Goal: Communication & Community: Answer question/provide support

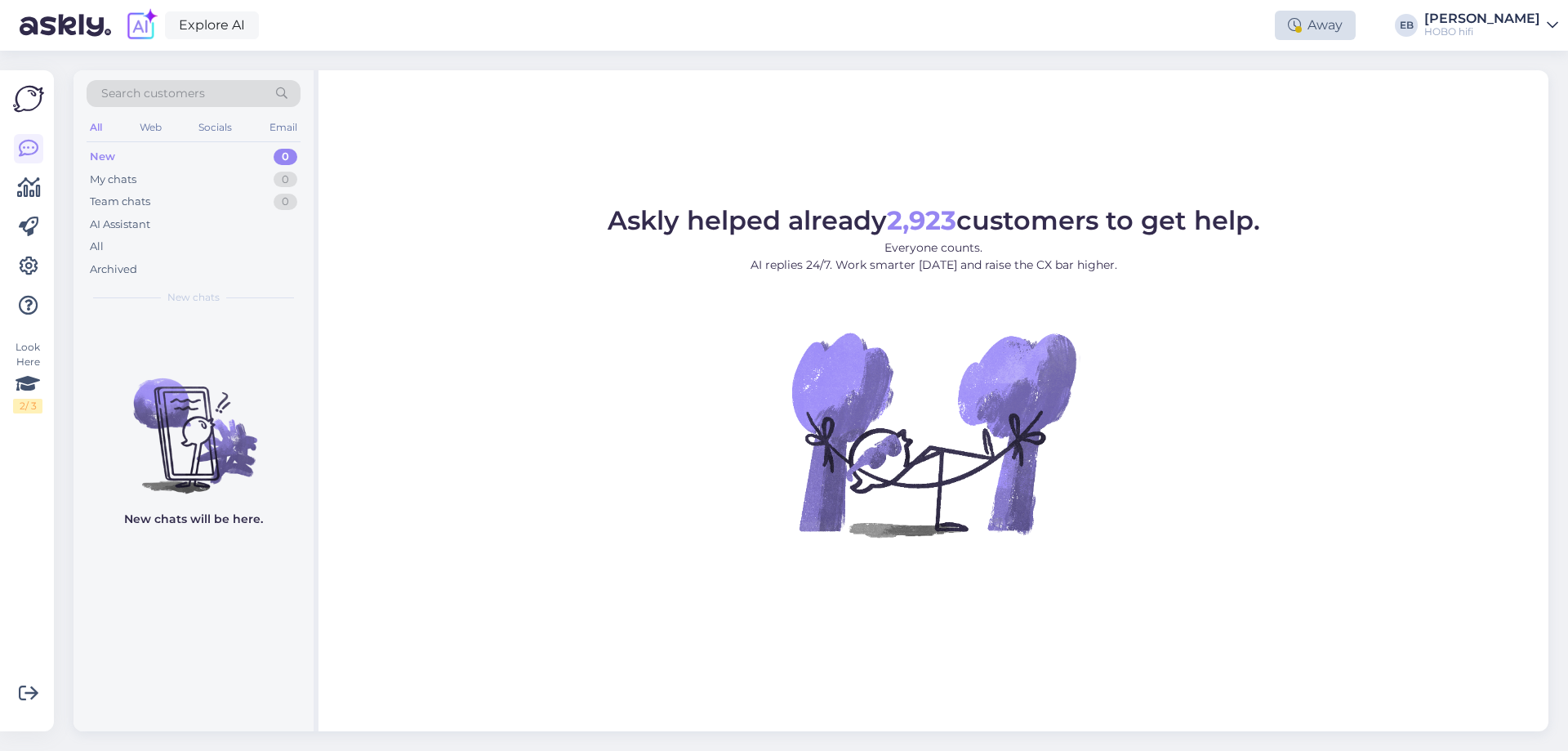
click at [1346, 34] on div "Away" at bounding box center [1315, 25] width 81 height 29
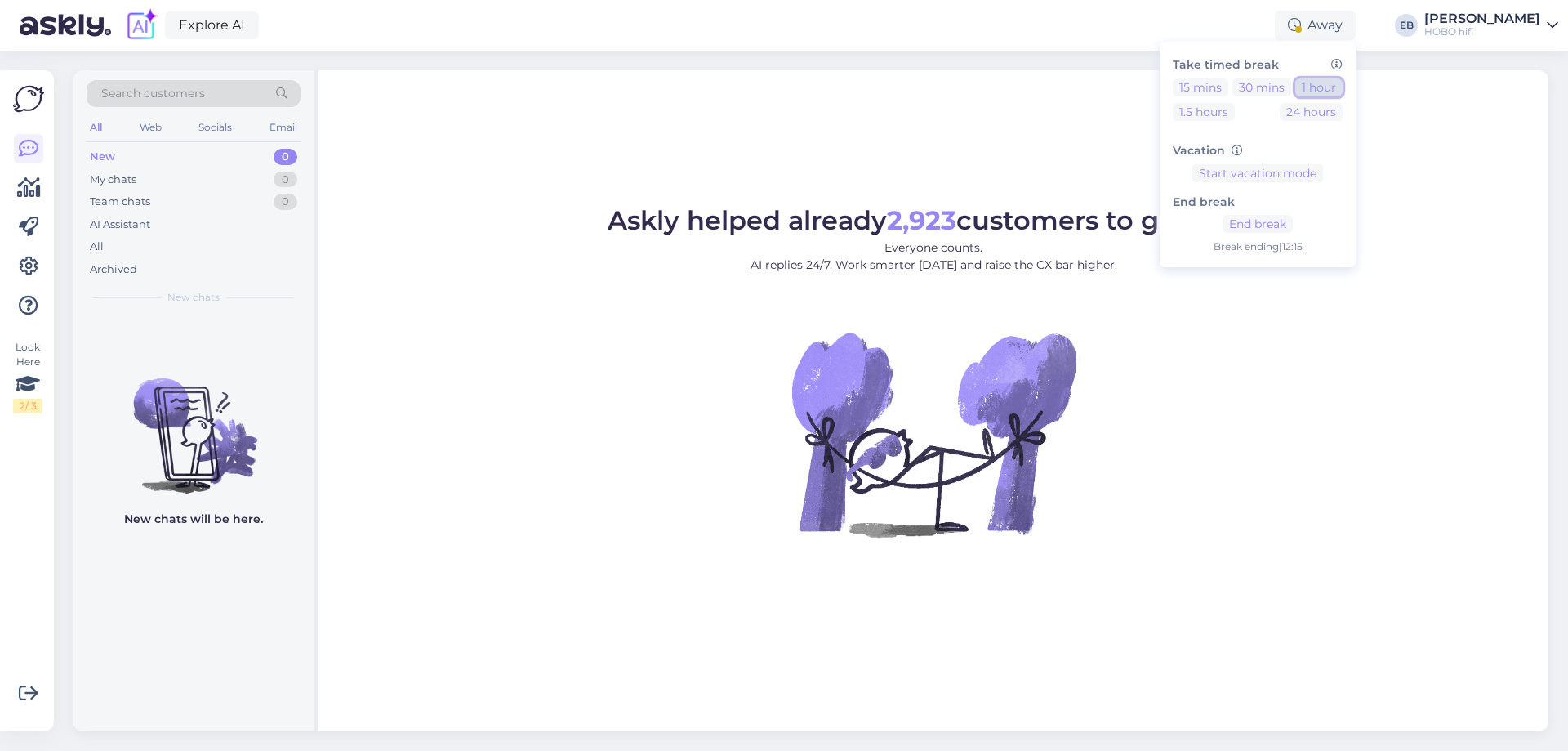
click at [1343, 79] on button "1 hour" at bounding box center [1319, 87] width 48 height 18
click at [1281, 217] on button "End break" at bounding box center [1258, 223] width 70 height 18
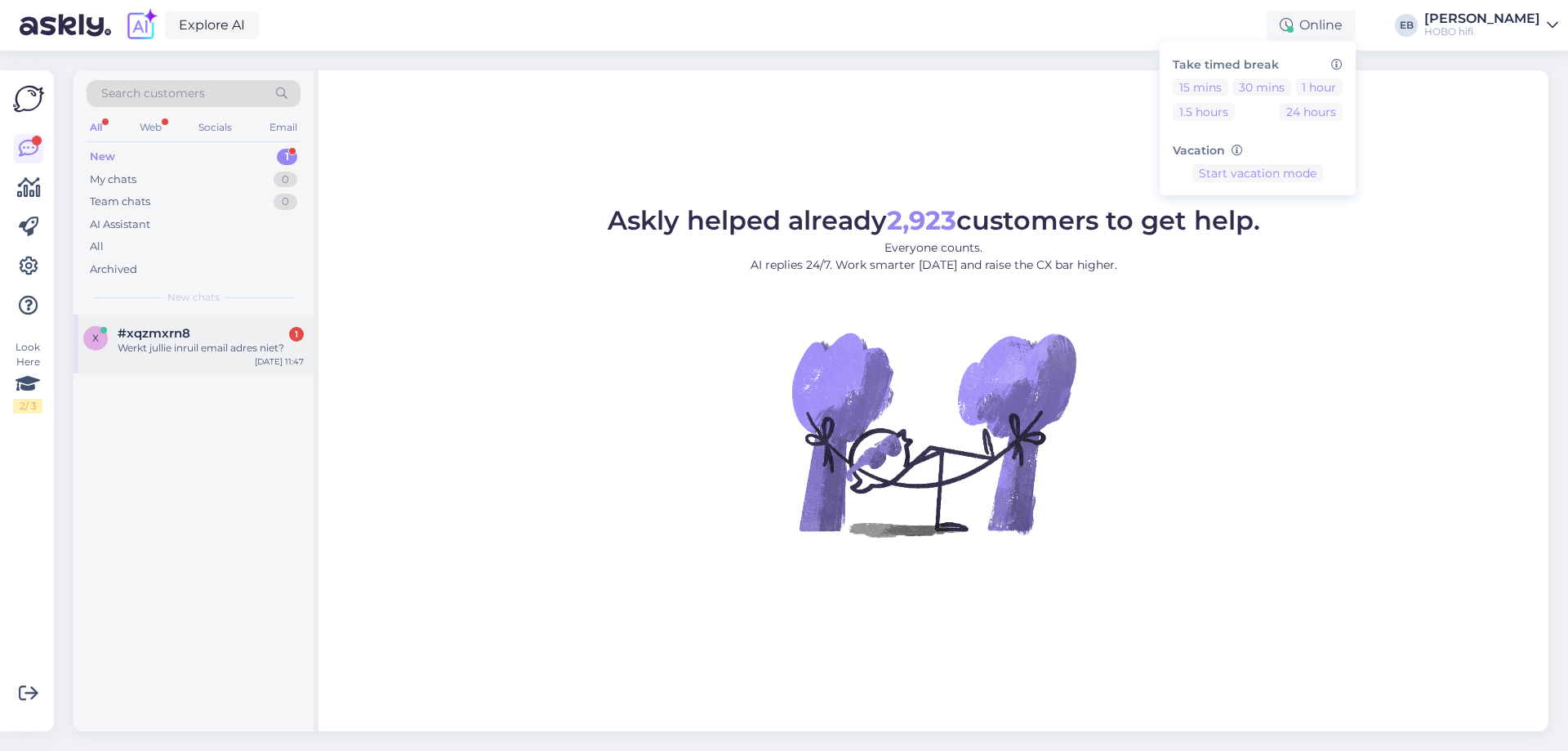
click at [225, 350] on div "Werkt jullie inruil email adres niet?" at bounding box center [211, 348] width 186 height 15
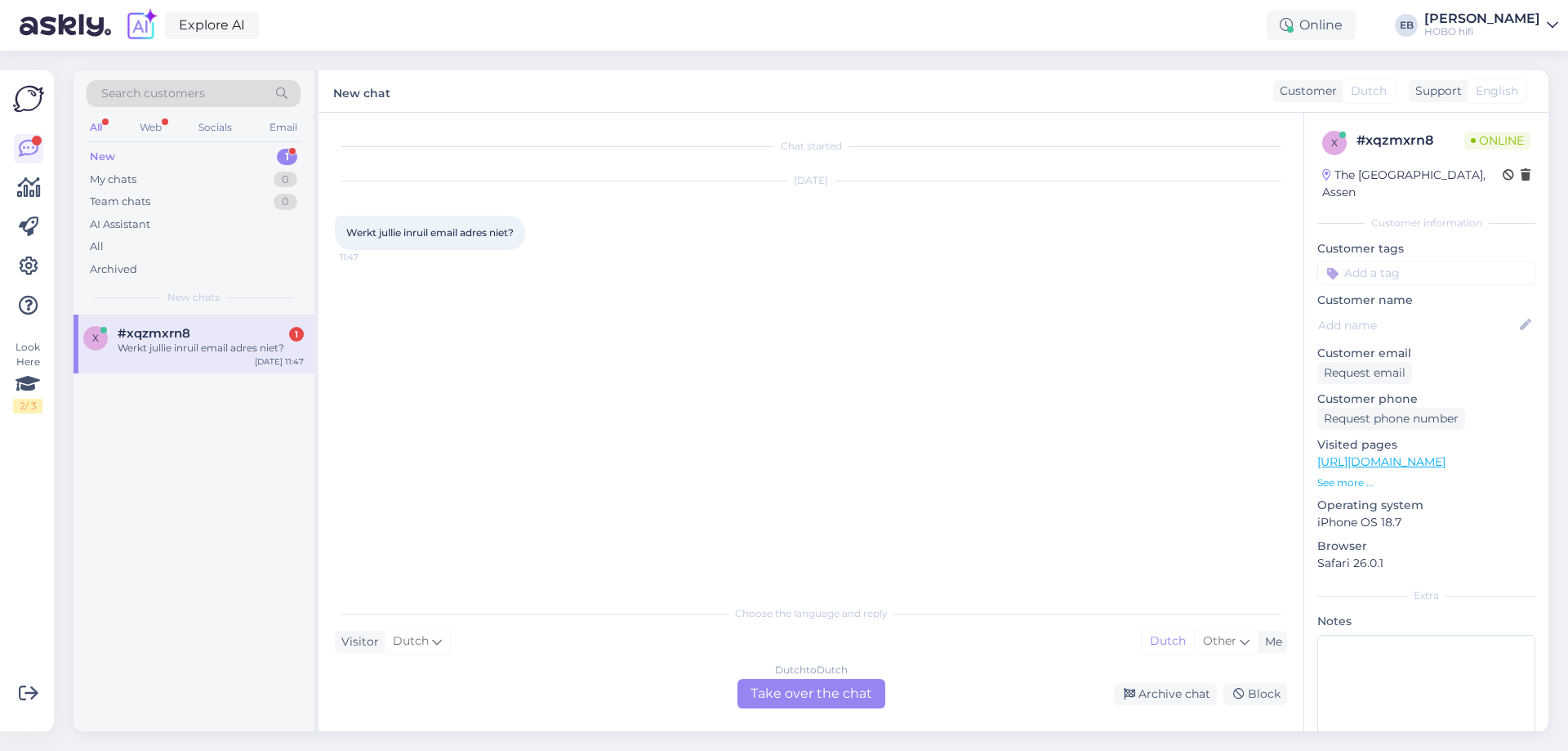
click at [838, 687] on div "Dutch to Dutch Take over the chat" at bounding box center [811, 693] width 148 height 29
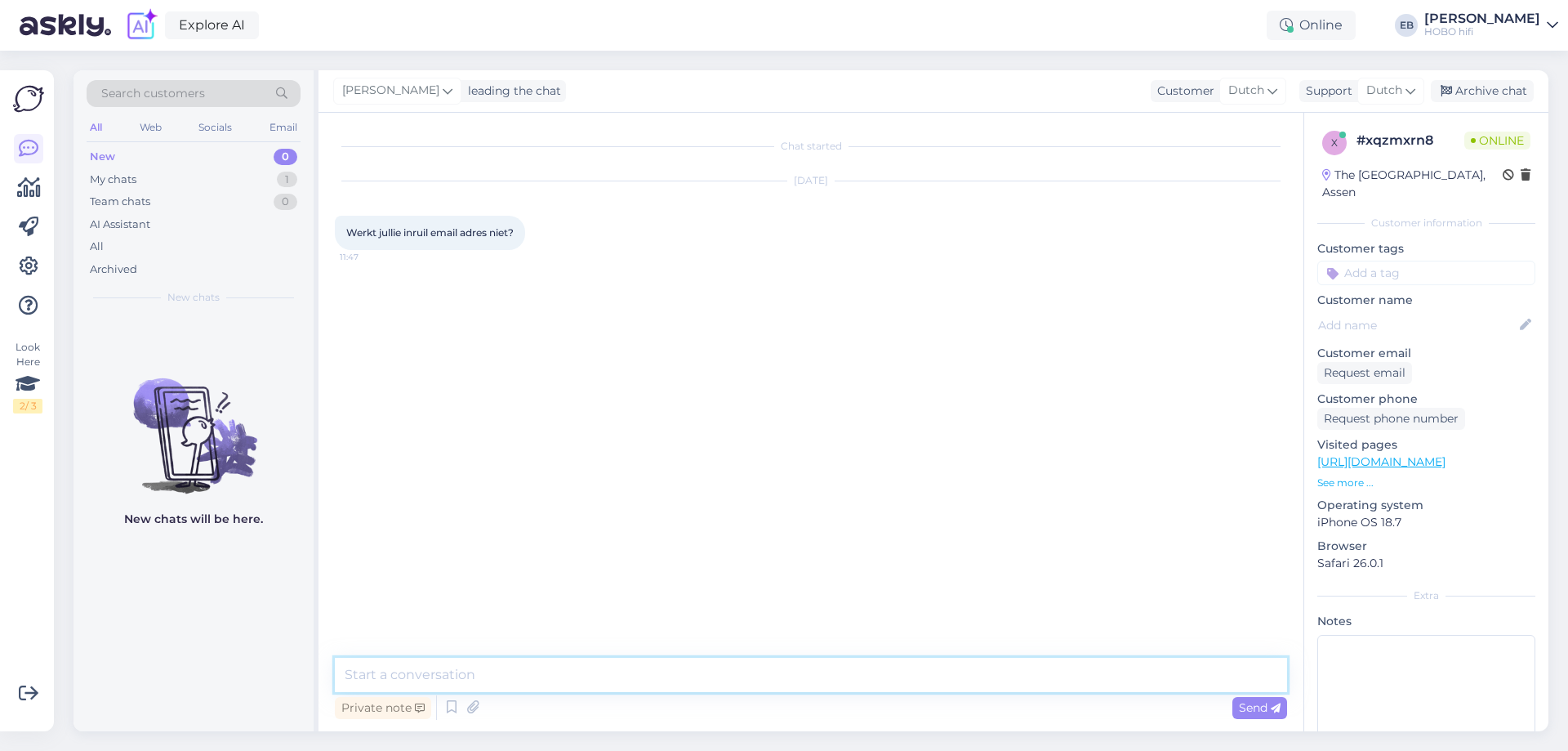
click at [683, 690] on textarea at bounding box center [810, 674] width 953 height 34
type textarea "Goedemorgen,"
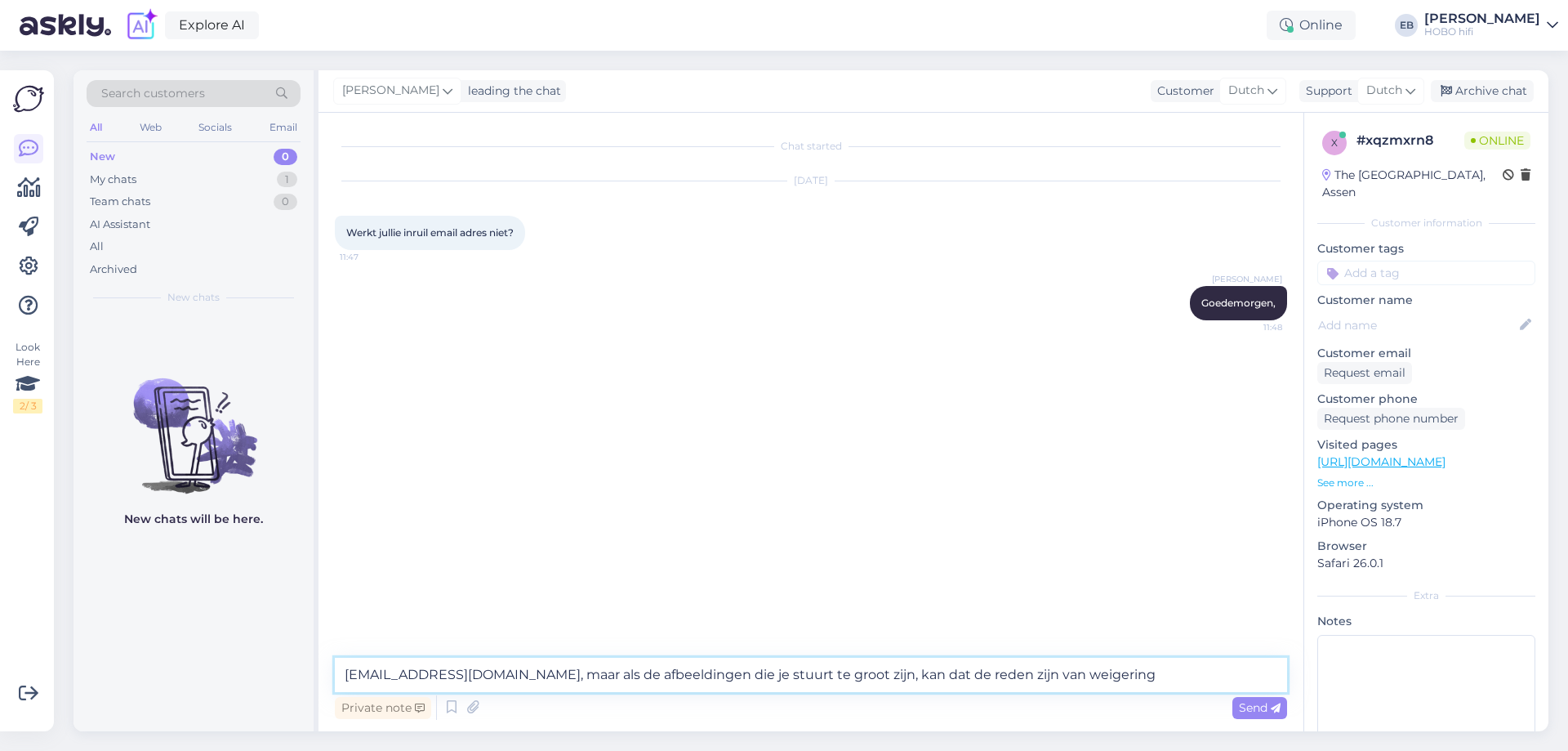
type textarea "[EMAIL_ADDRESS][DOMAIN_NAME], maar als de afbeeldingen die je stuurt te groot z…"
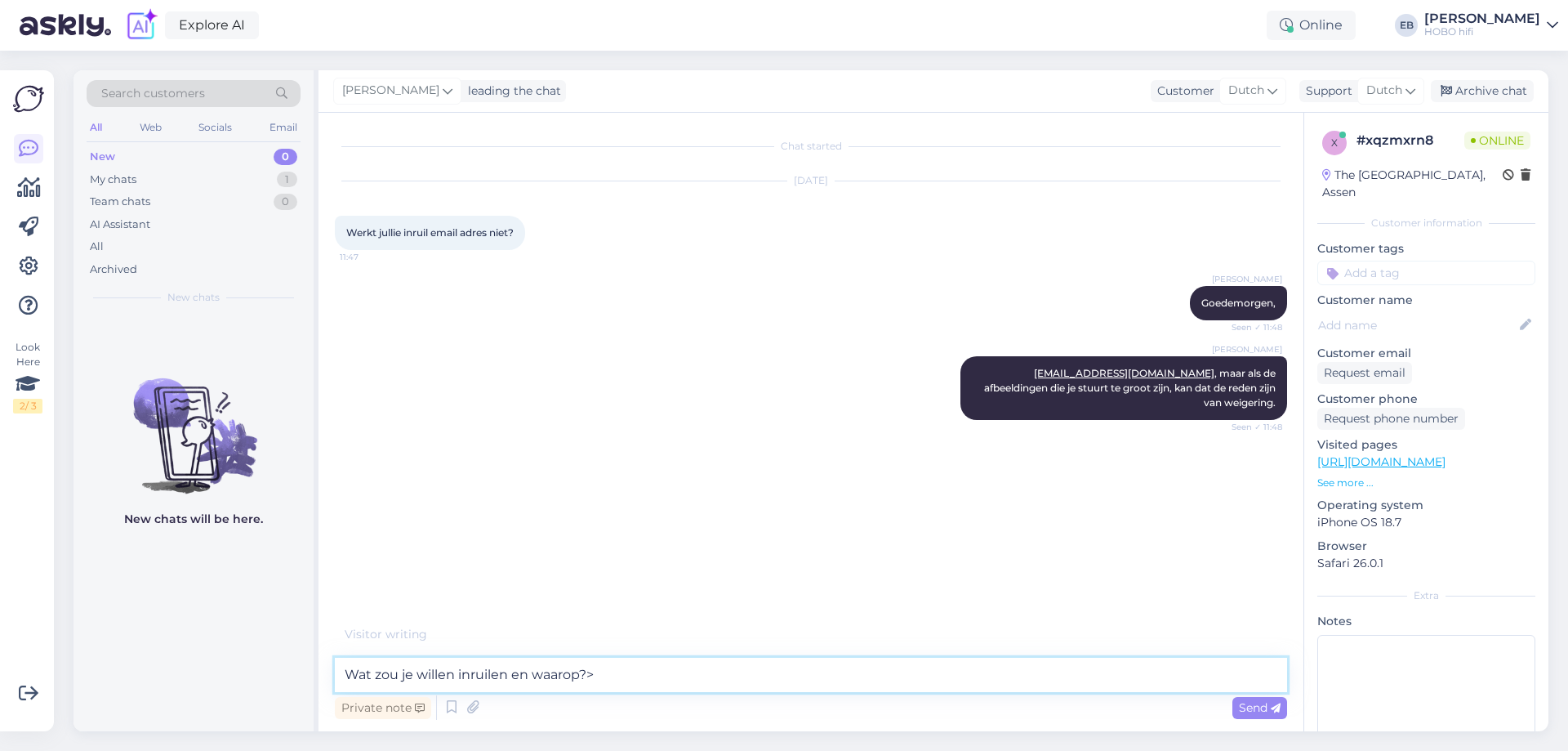
type textarea "Wat zou je willen inruilen en waarop?"
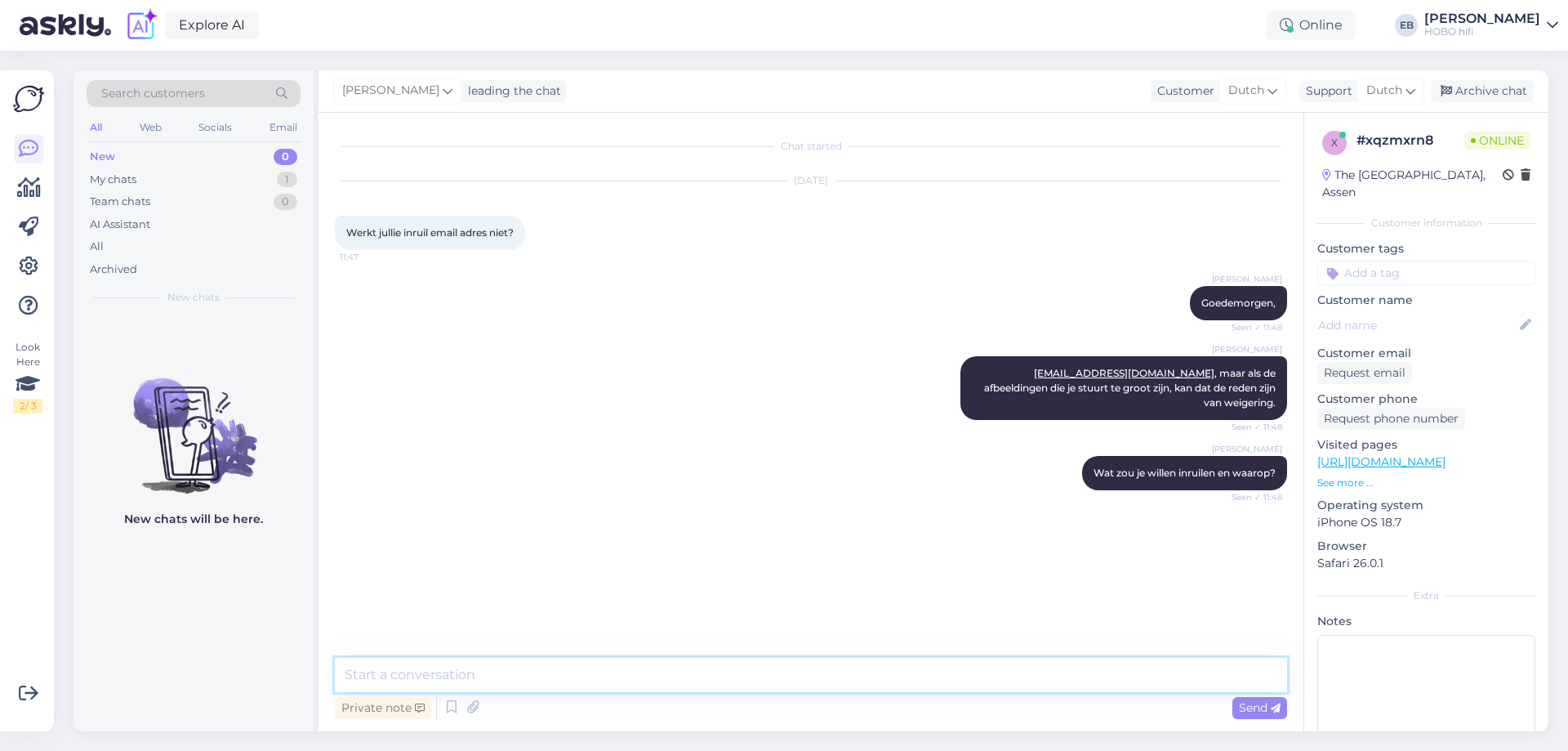
click at [555, 672] on textarea at bounding box center [810, 674] width 953 height 34
type textarea "[PERSON_NAME] je er nog?"
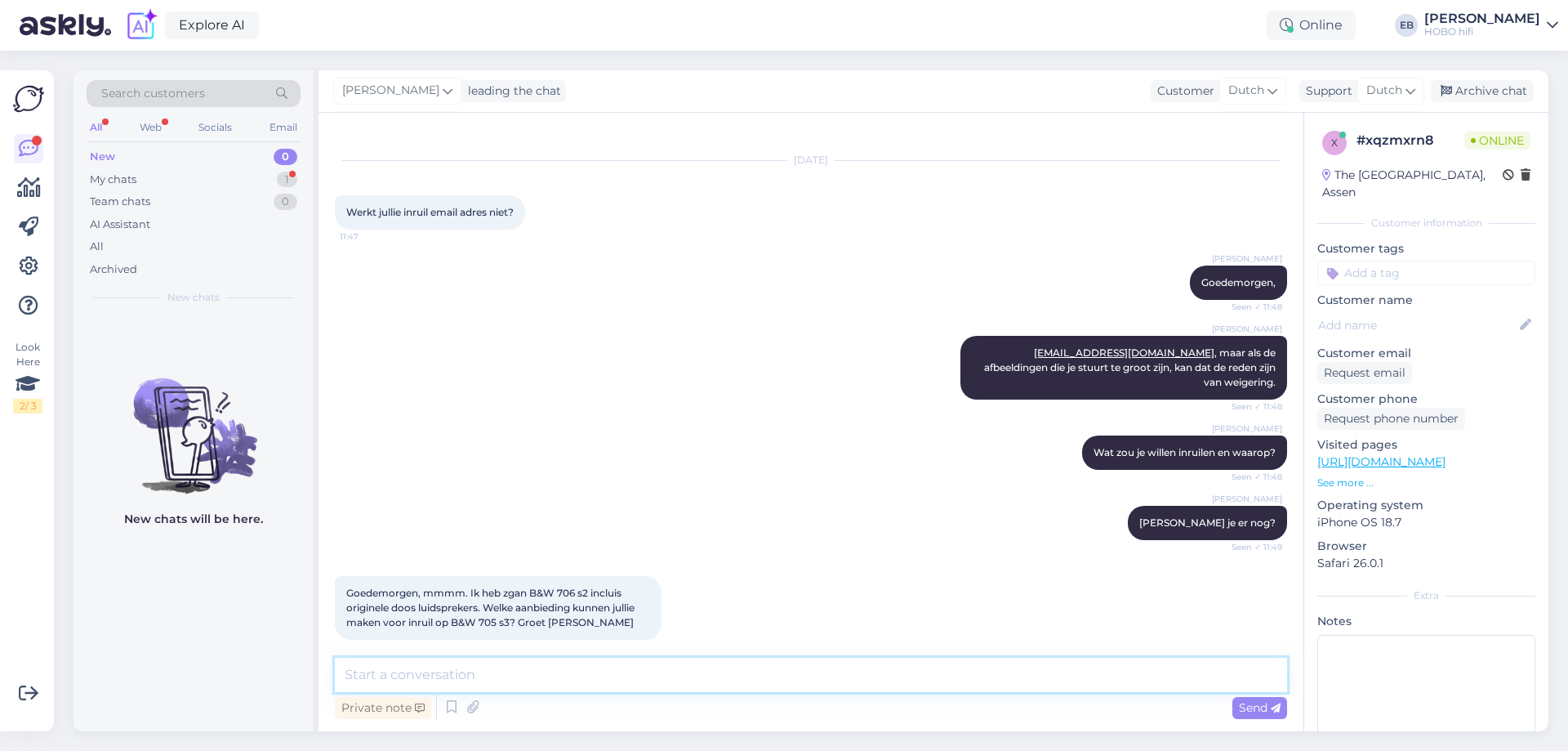
click at [554, 672] on textarea at bounding box center [810, 674] width 953 height 34
type textarea "Dank je wel"
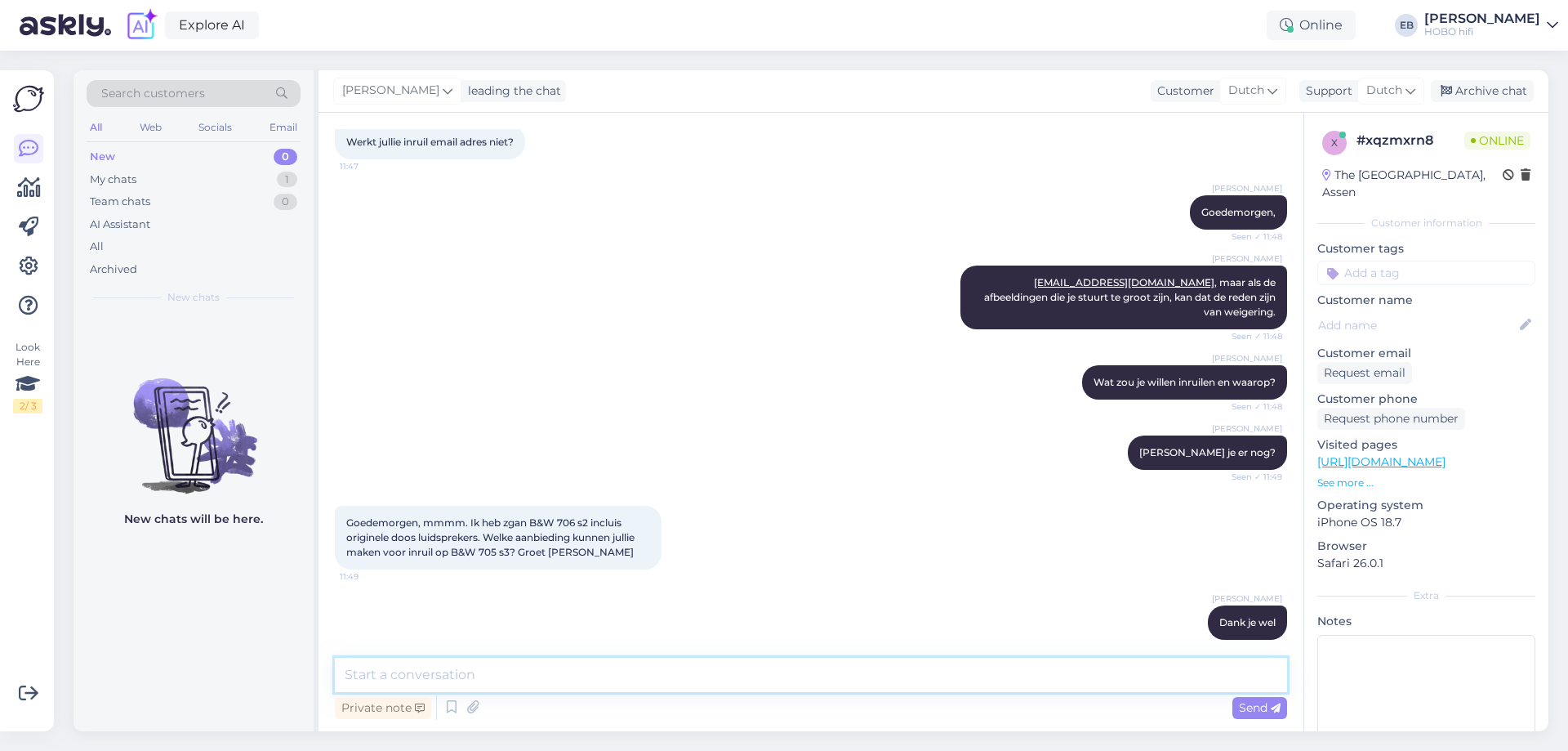
click at [554, 672] on textarea at bounding box center [810, 674] width 953 height 34
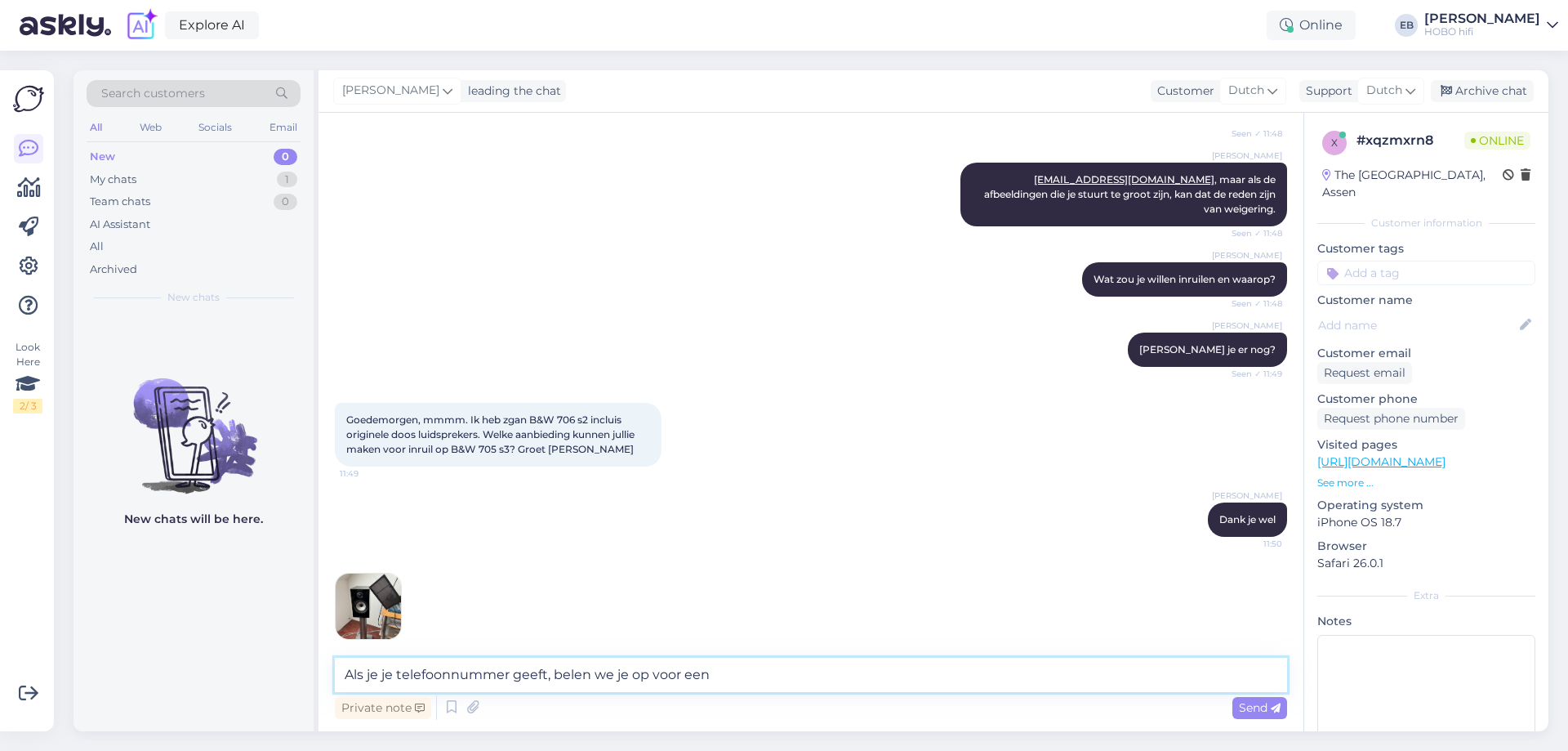
click at [572, 677] on textarea "Als je je telefoonnummer geeft, belen we je op voor een" at bounding box center [810, 674] width 953 height 34
click at [730, 682] on textarea "Als je je telefoonnummer geeft, [PERSON_NAME] we je op voor een" at bounding box center [810, 674] width 953 height 34
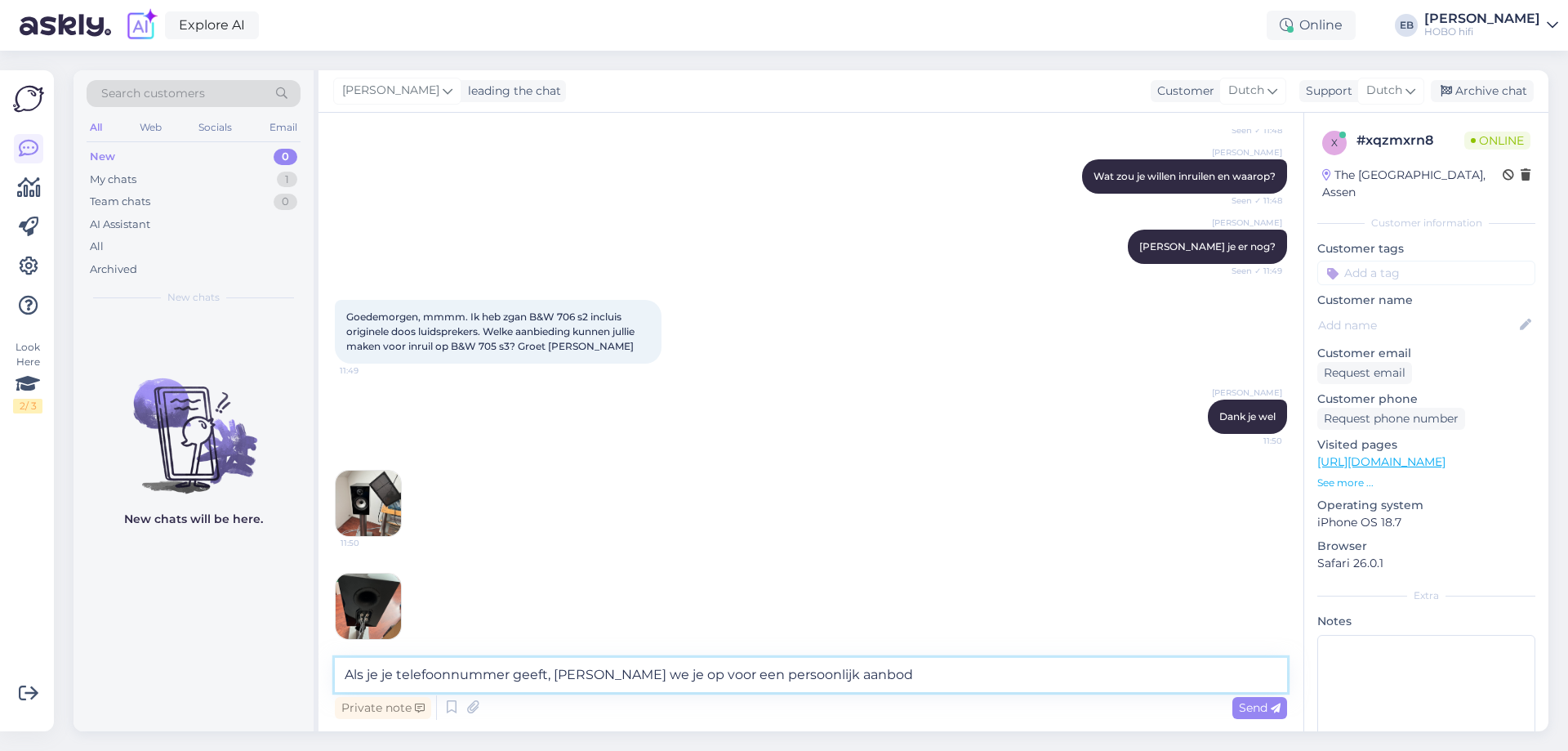
type textarea "Als je je telefoonnummer geeft, [PERSON_NAME] we je op voor een persoonlijk aan…"
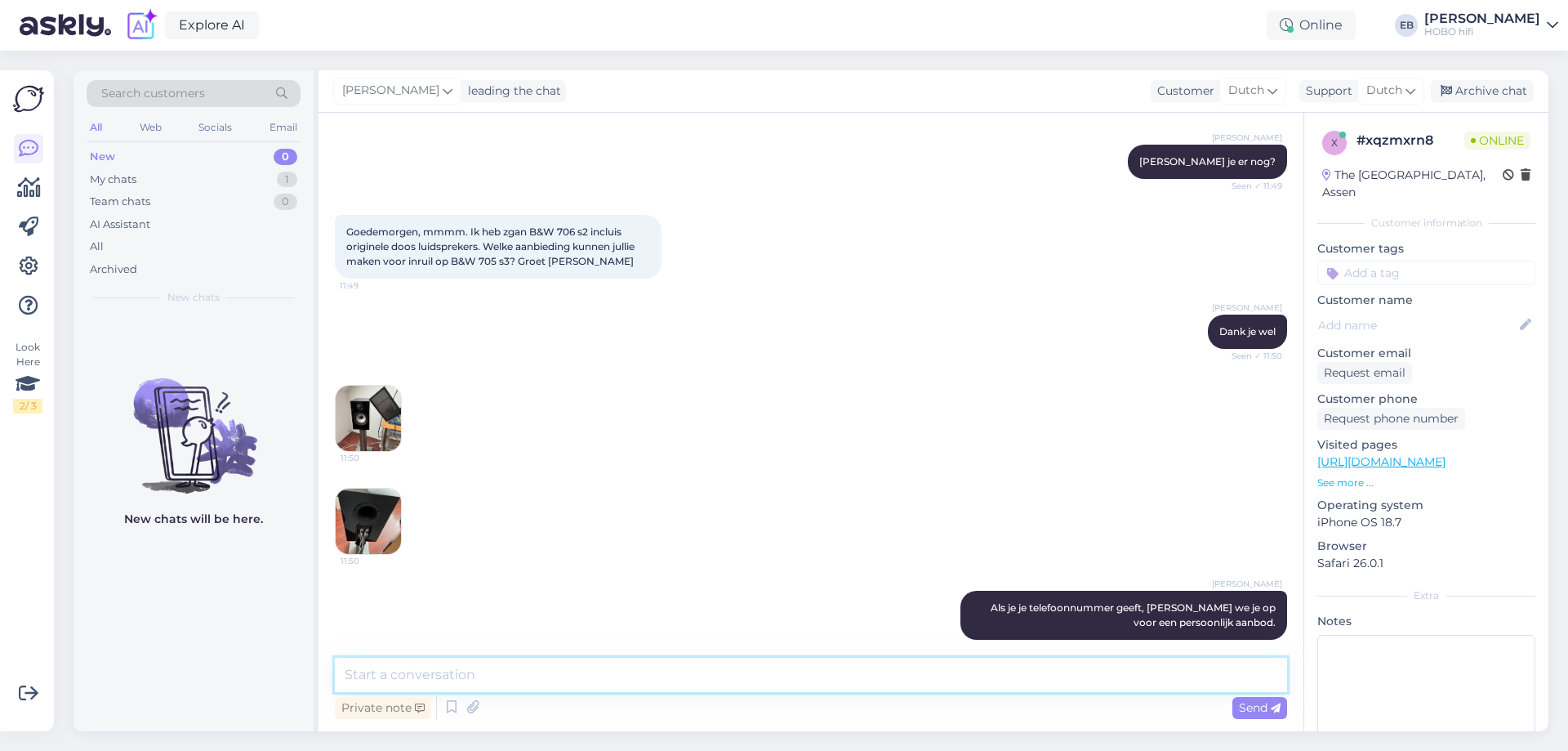
scroll to position [452, 0]
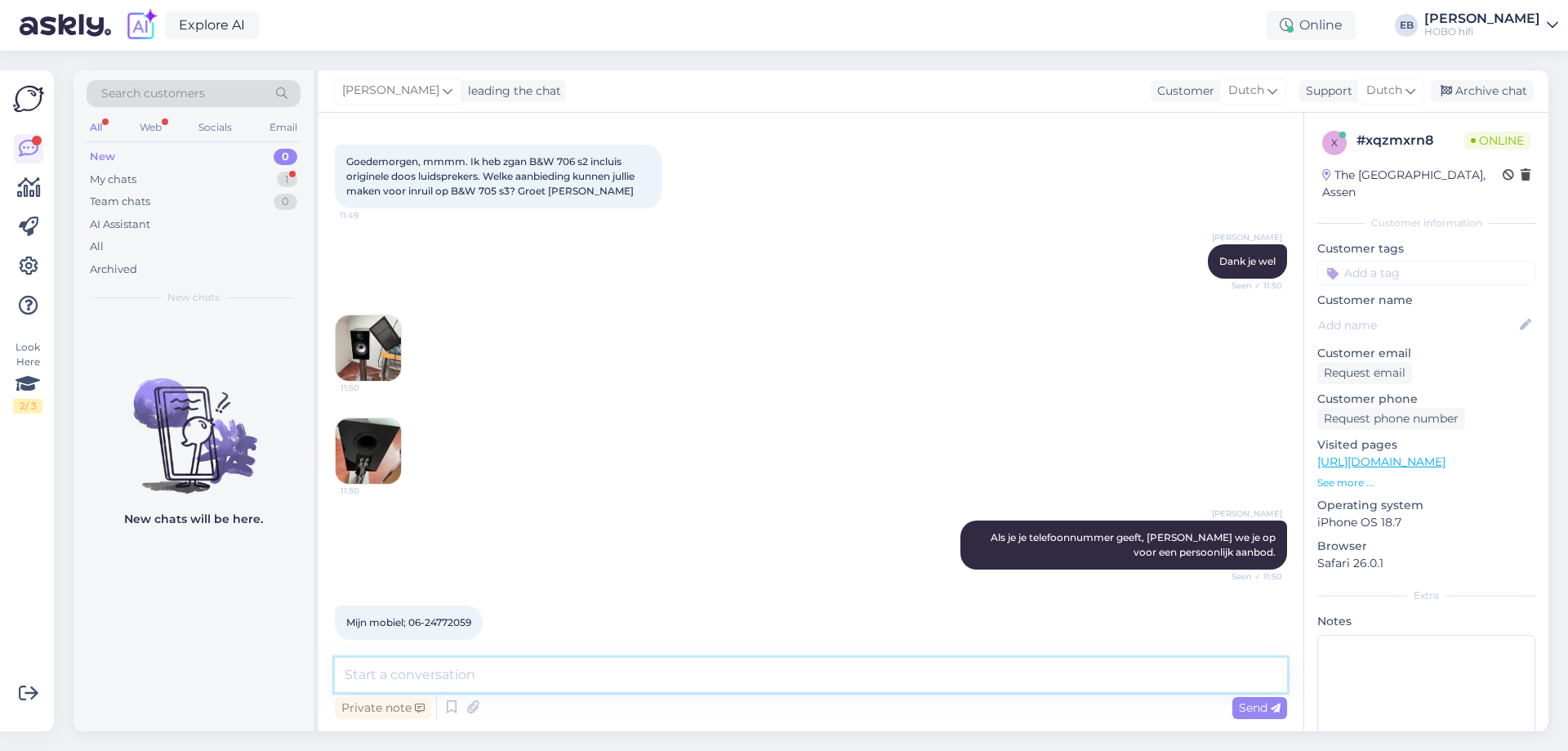
click at [374, 678] on textarea at bounding box center [810, 674] width 953 height 34
type textarea "Hartelijk bvedankt, we bellen je direct op.\"
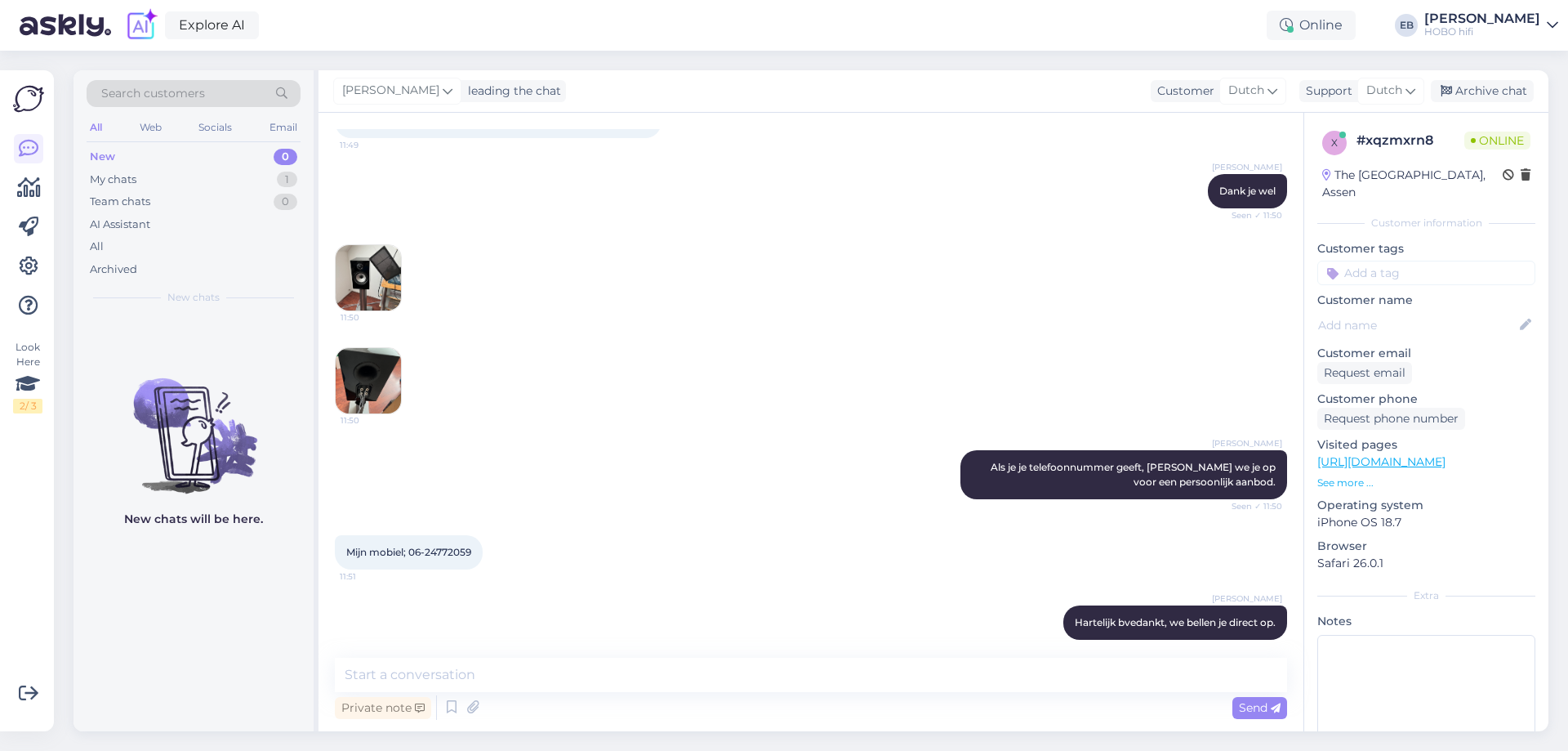
click at [405, 259] on div "11:50" at bounding box center [810, 278] width 953 height 103
click at [392, 254] on img at bounding box center [368, 278] width 65 height 65
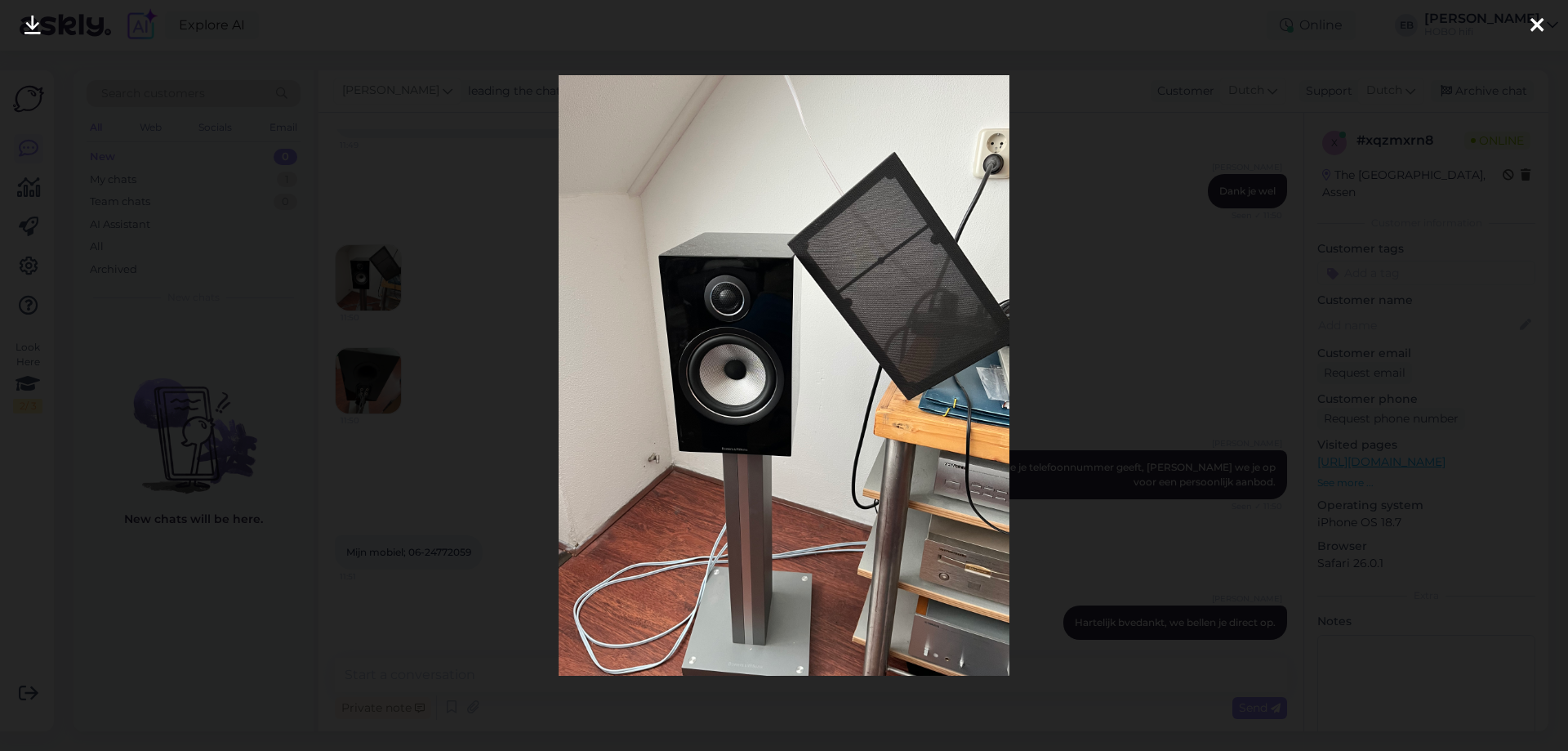
click at [1532, 29] on icon at bounding box center [1537, 26] width 13 height 21
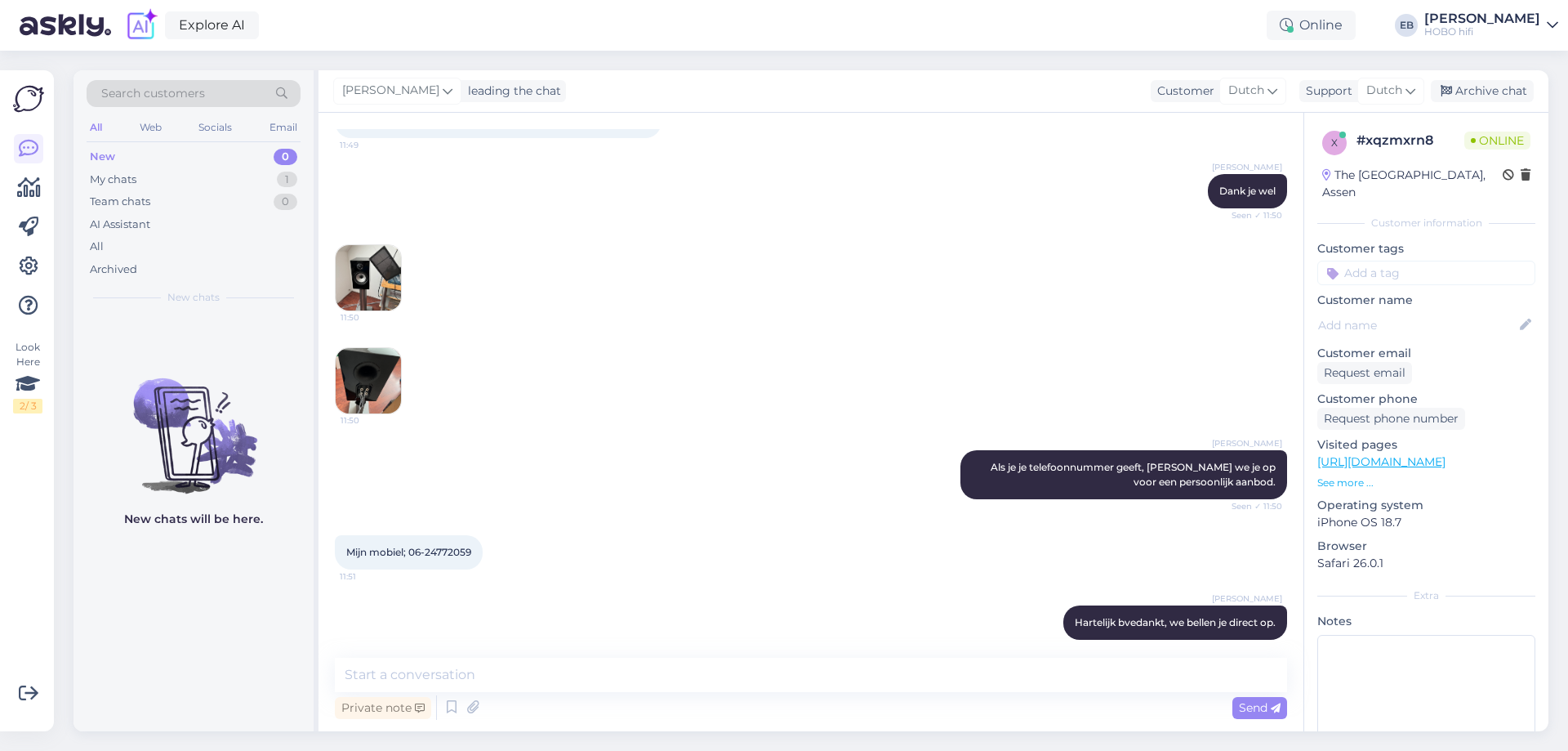
click at [371, 369] on img at bounding box center [368, 381] width 65 height 65
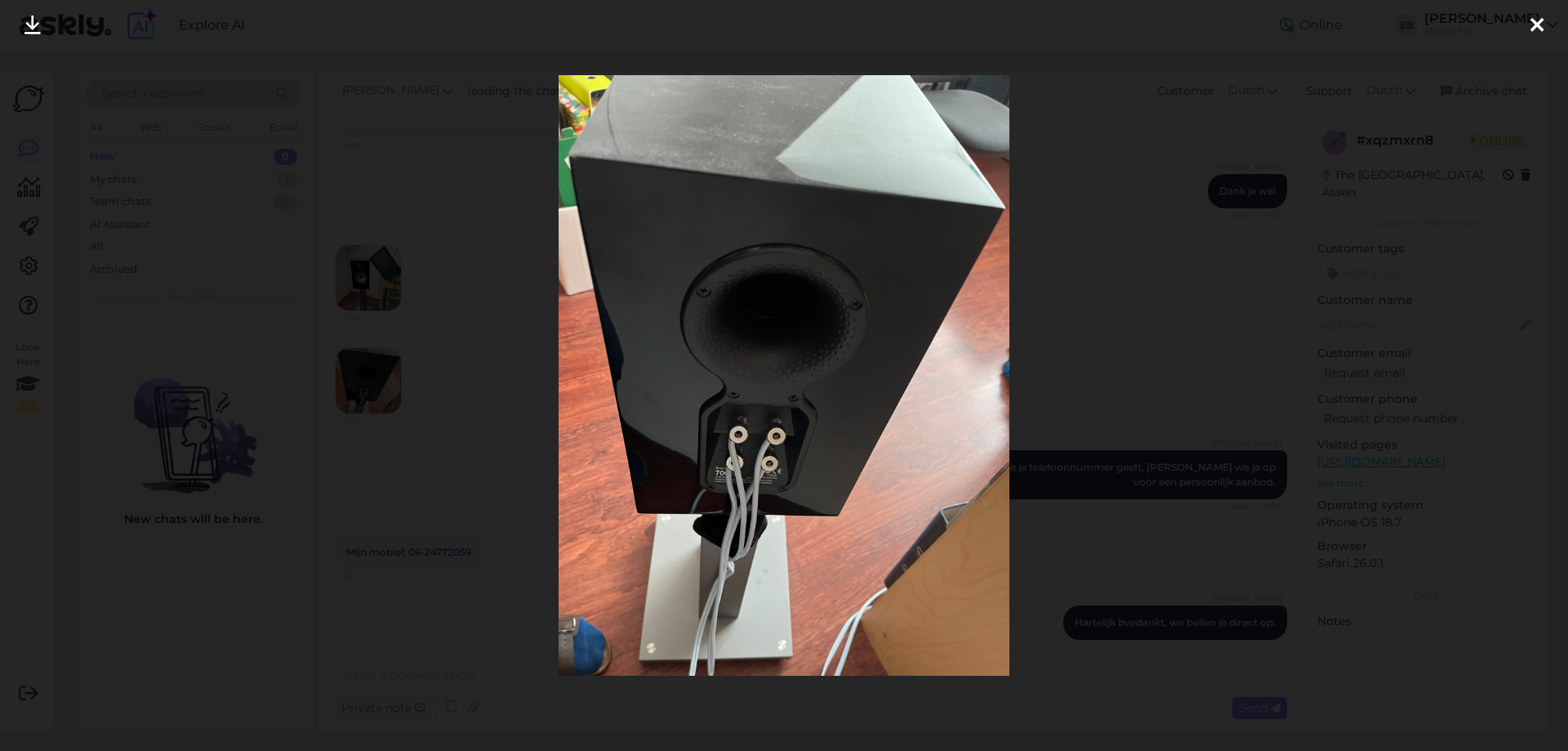
click at [1541, 28] on icon at bounding box center [1537, 26] width 13 height 21
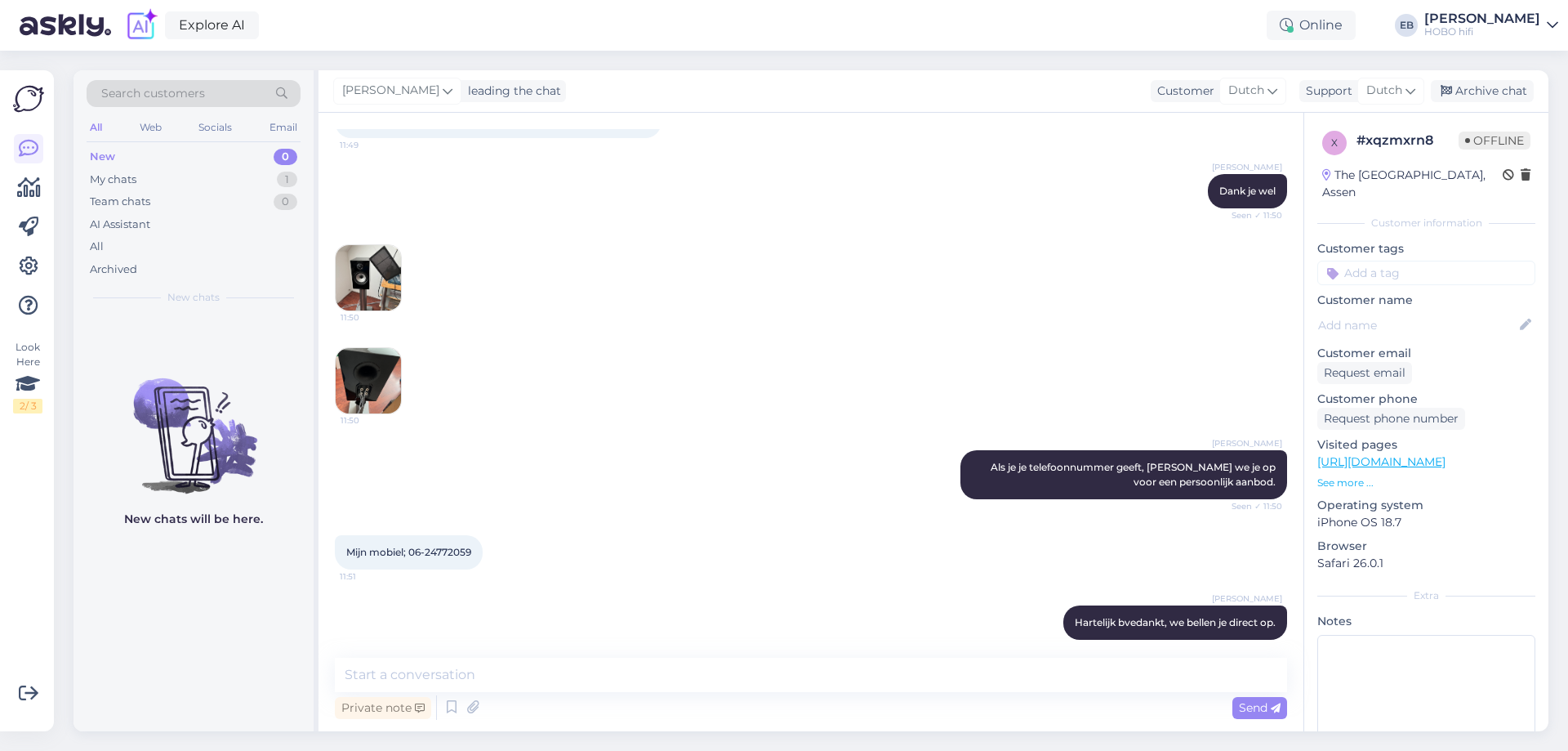
click at [1432, 261] on input at bounding box center [1427, 273] width 218 height 24
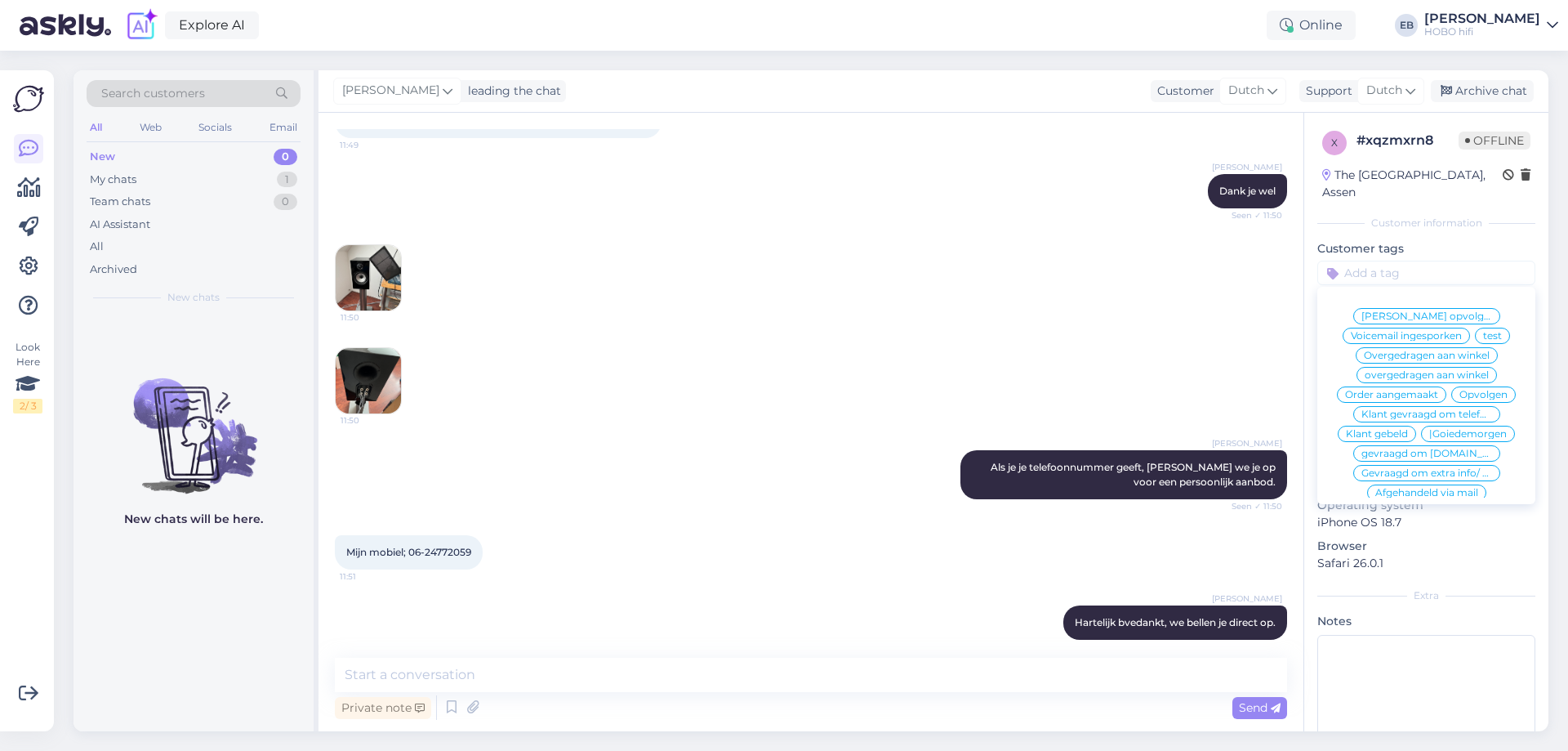
click at [1408, 435] on span "Klant gebeld" at bounding box center [1377, 434] width 62 height 10
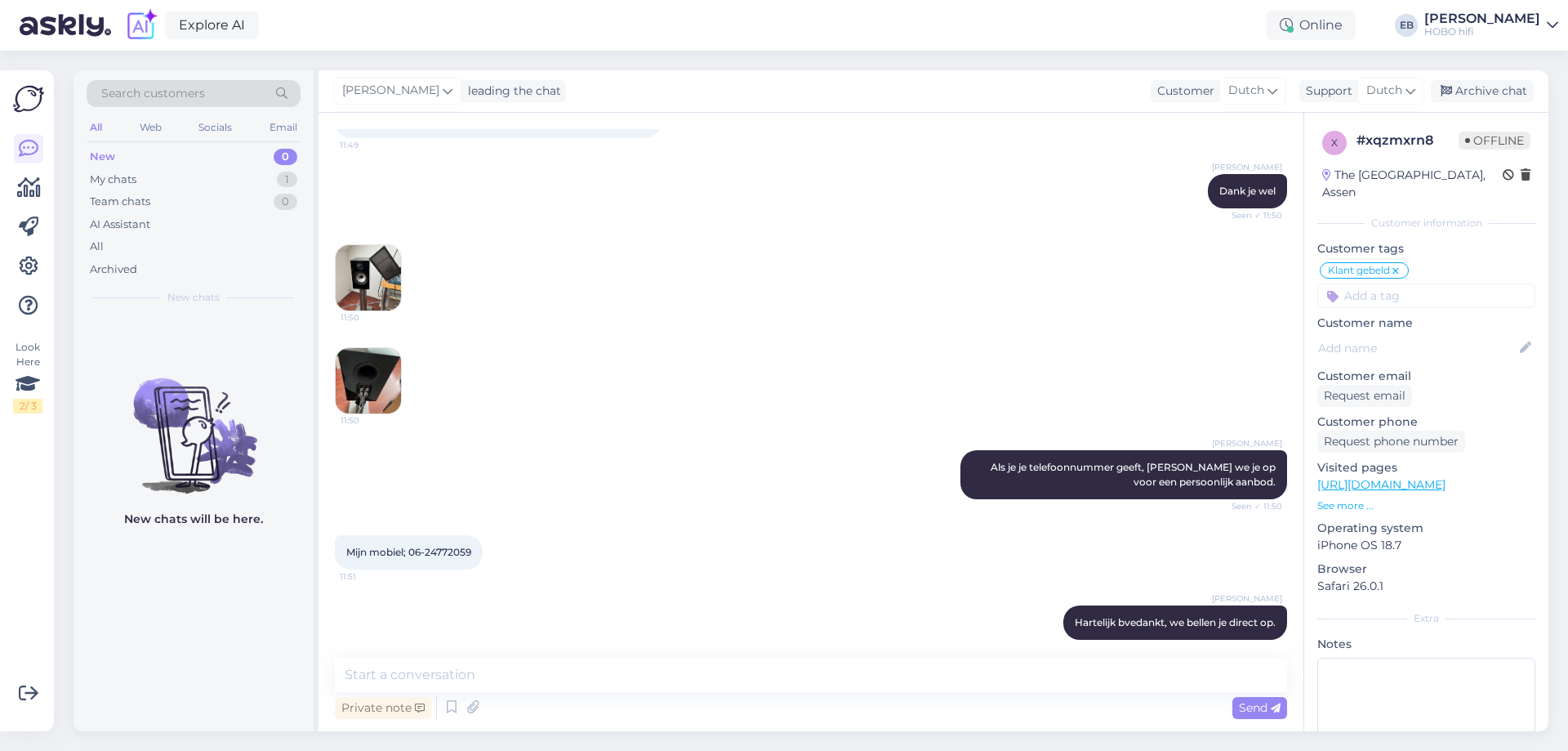
click at [364, 264] on img at bounding box center [368, 278] width 65 height 65
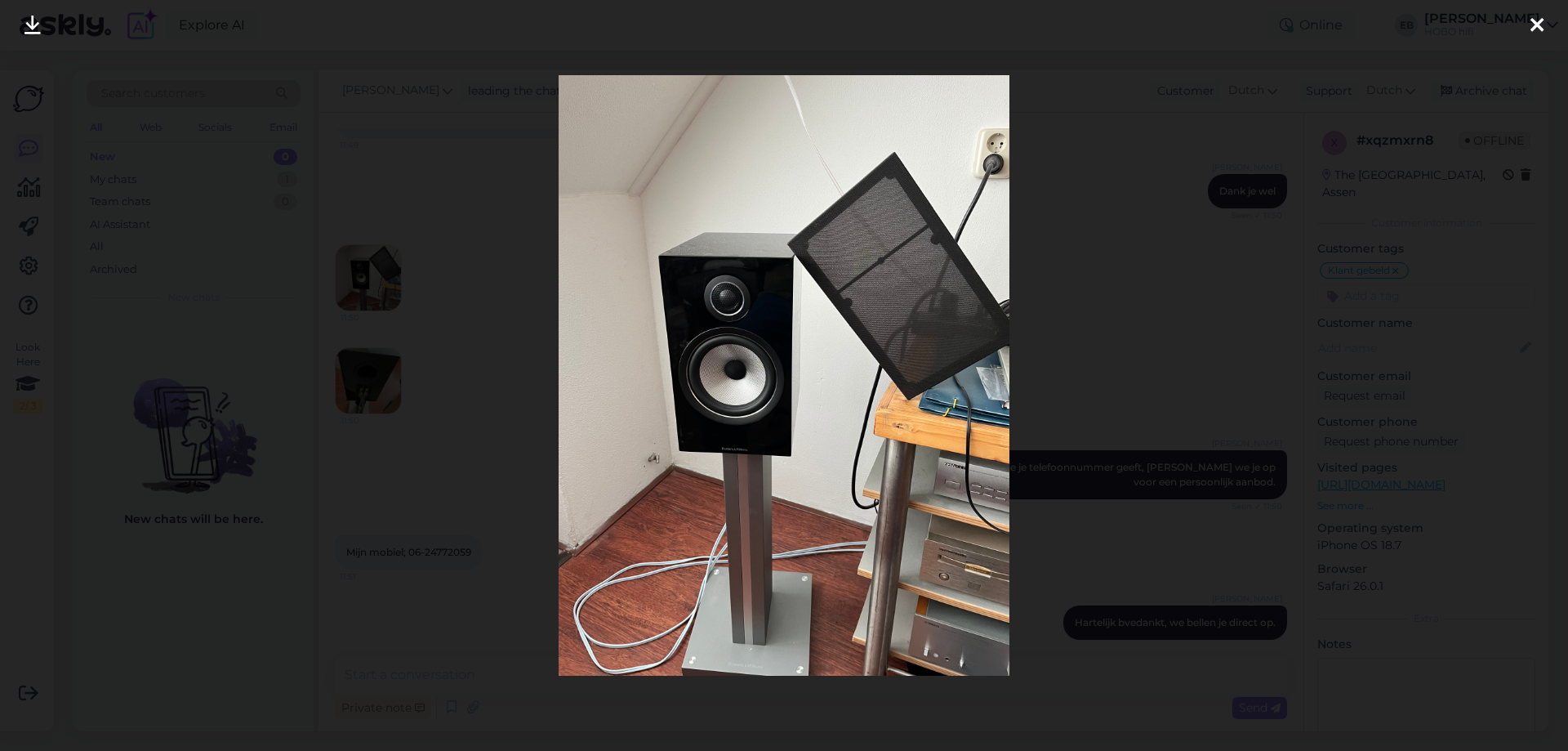
click at [1539, 25] on icon at bounding box center [1537, 26] width 13 height 21
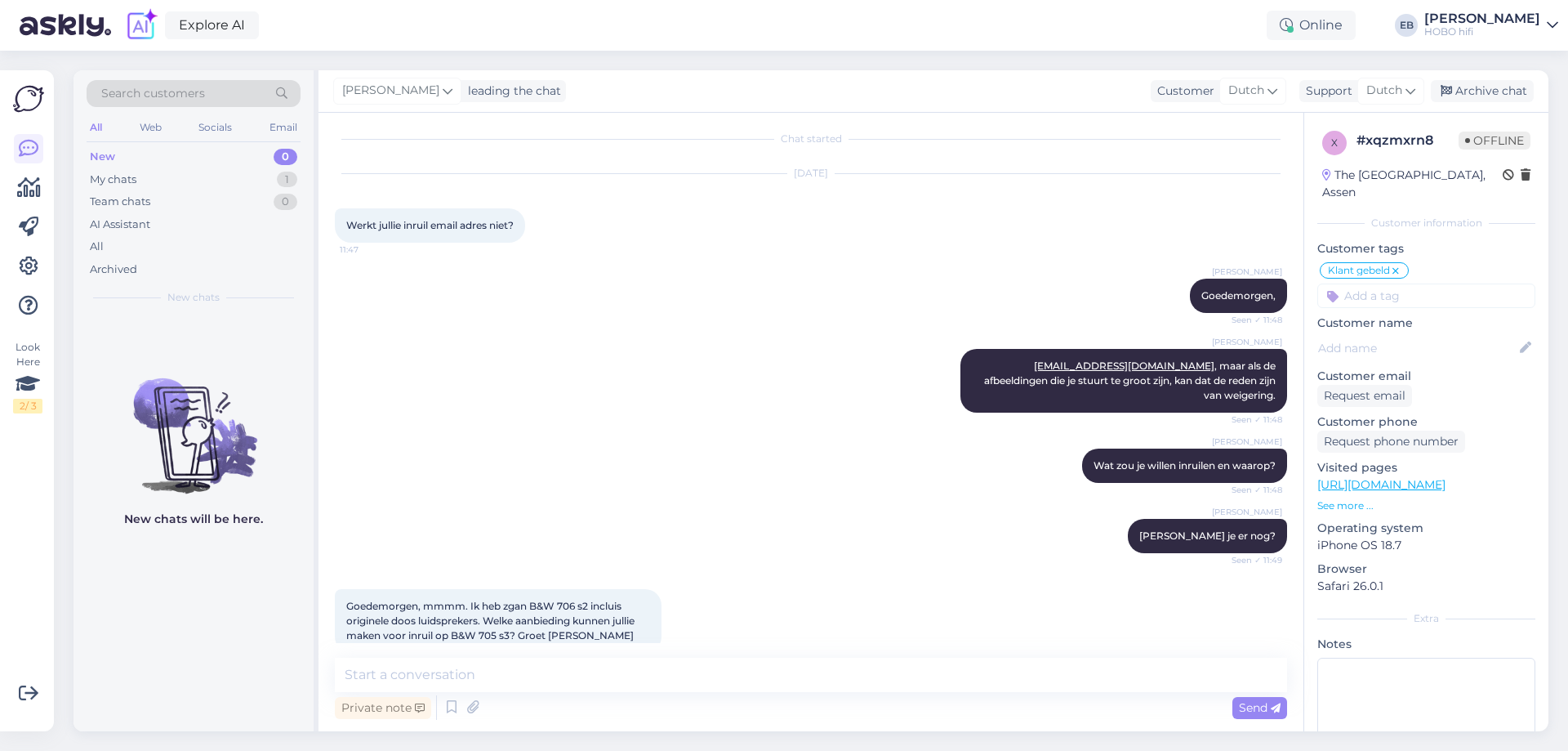
scroll to position [0, 0]
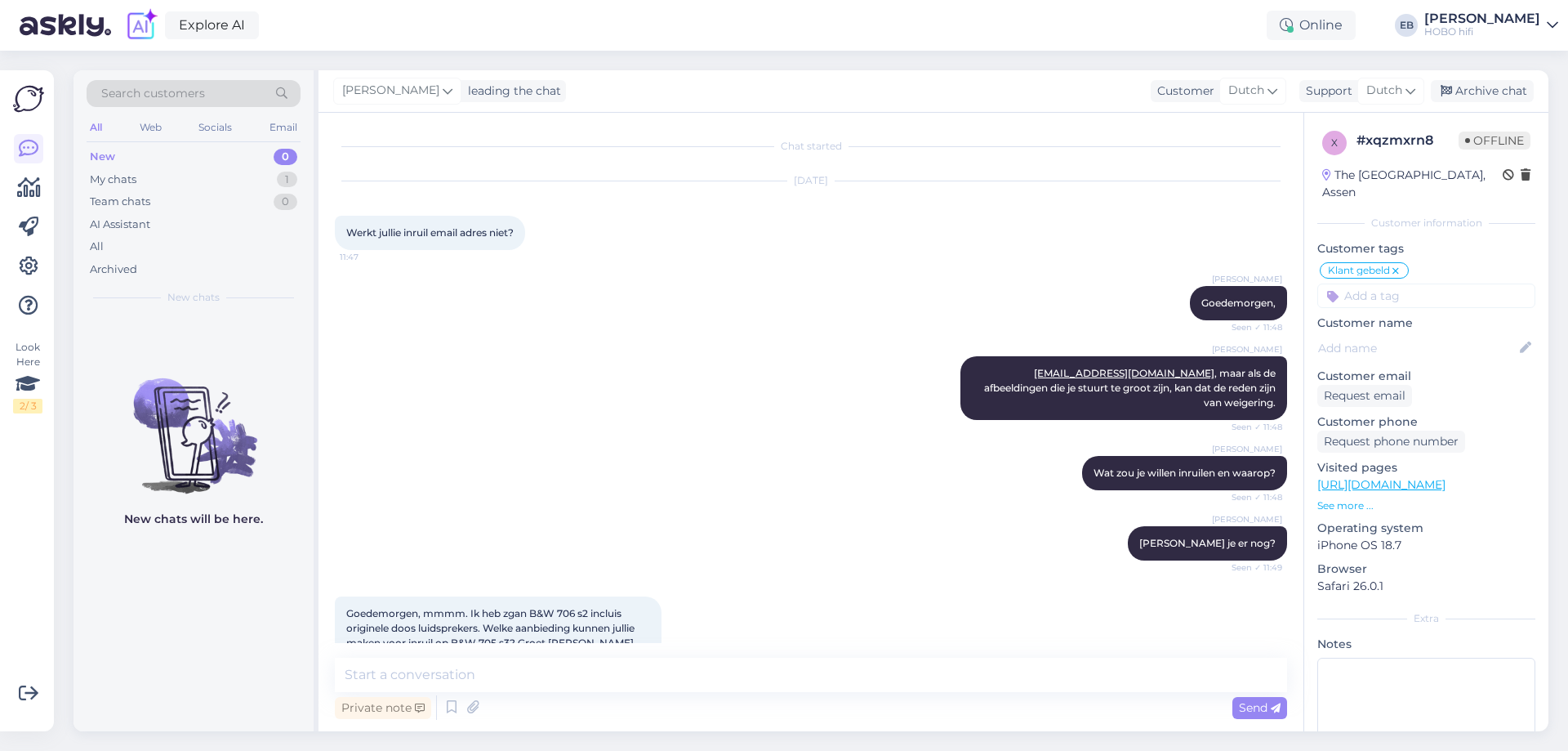
click at [799, 314] on div "[PERSON_NAME], Seen ✓ 11:48" at bounding box center [810, 303] width 953 height 70
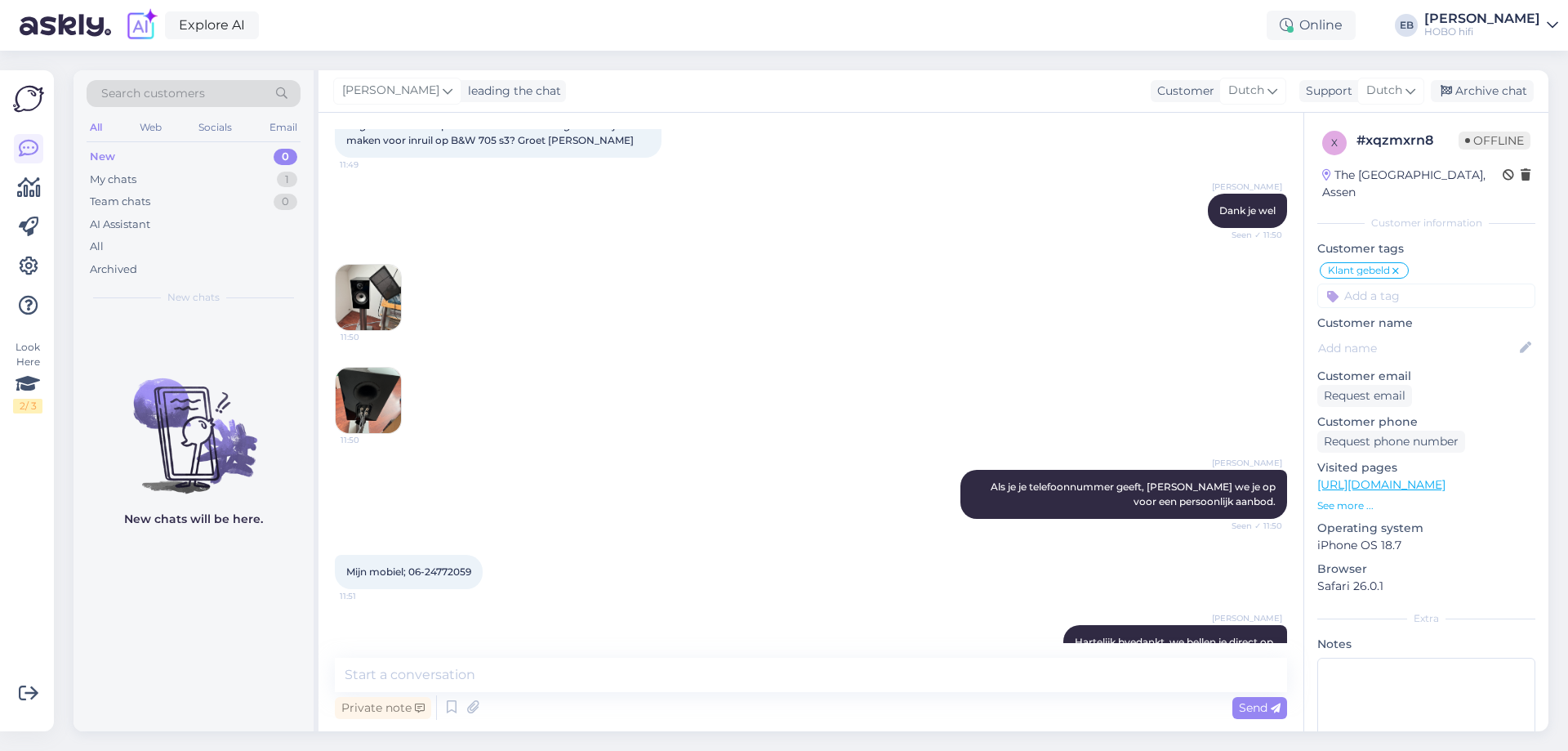
scroll to position [522, 0]
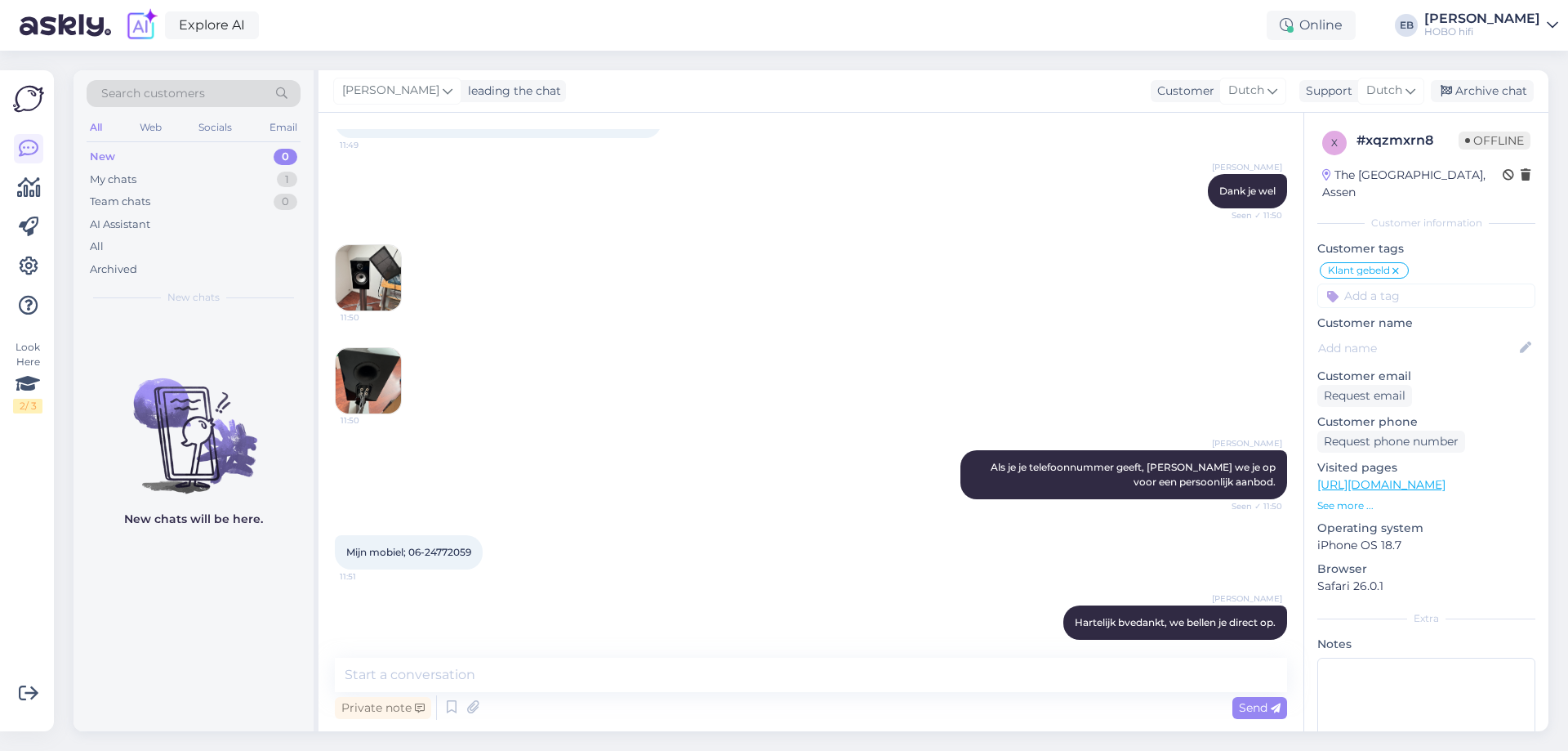
click at [345, 258] on img at bounding box center [368, 278] width 65 height 65
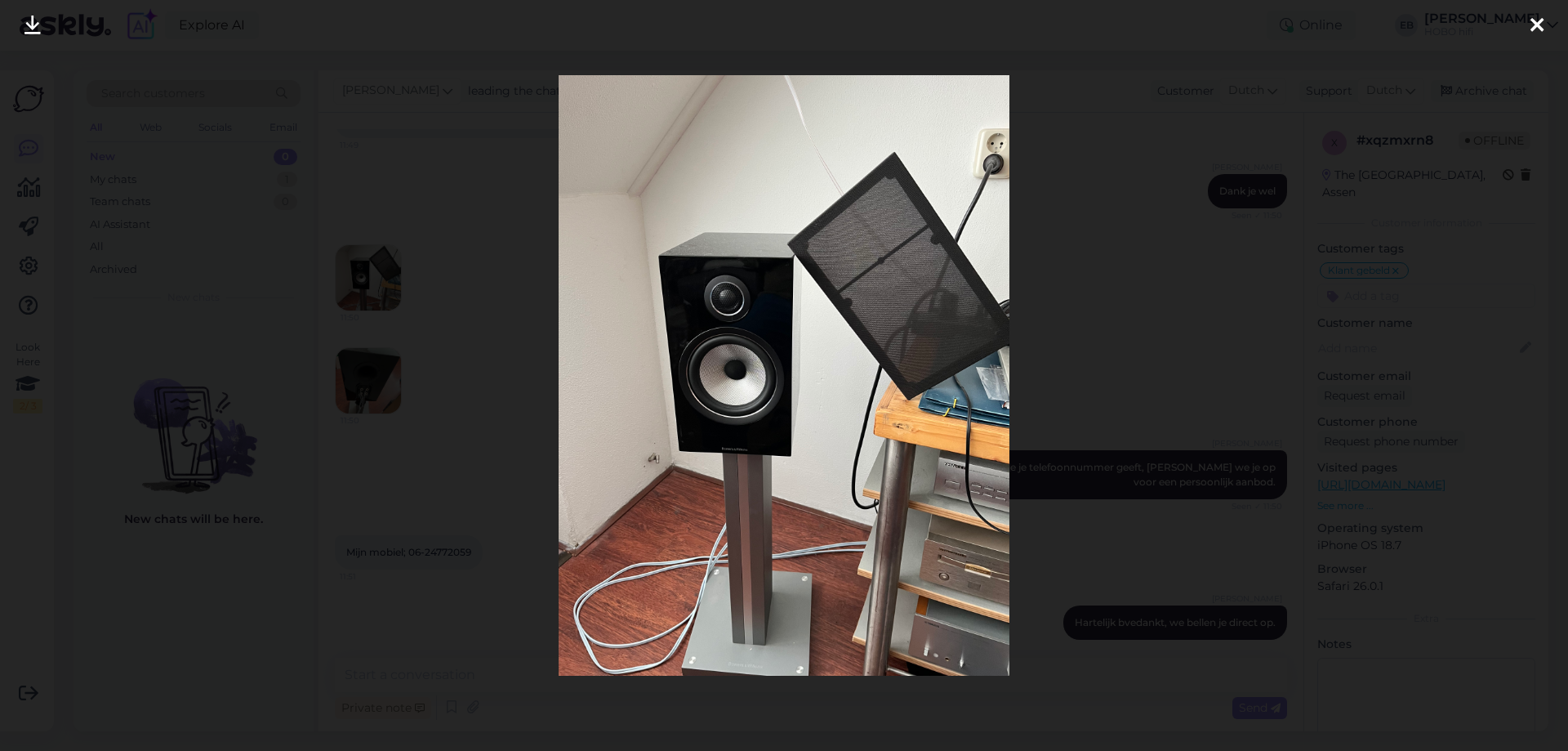
click at [1543, 31] on icon at bounding box center [1537, 26] width 13 height 21
